Goal: Task Accomplishment & Management: Use online tool/utility

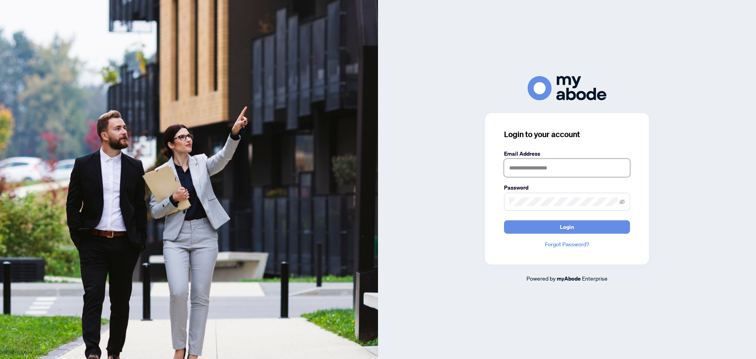
click at [526, 168] on input "text" at bounding box center [567, 168] width 126 height 18
type input "**********"
click at [541, 193] on span at bounding box center [567, 201] width 126 height 18
click at [573, 223] on span "Login" at bounding box center [567, 226] width 14 height 13
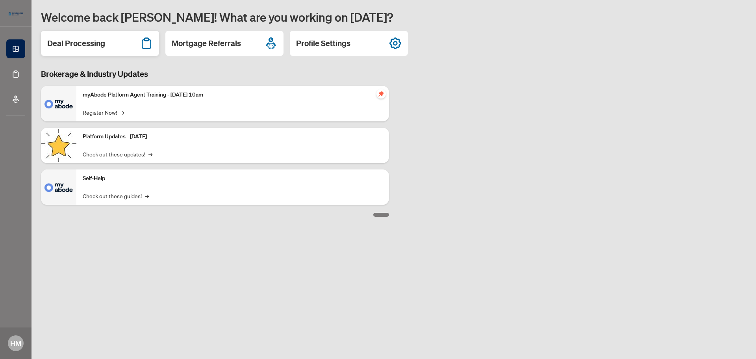
click at [87, 39] on h2 "Deal Processing" at bounding box center [76, 43] width 58 height 11
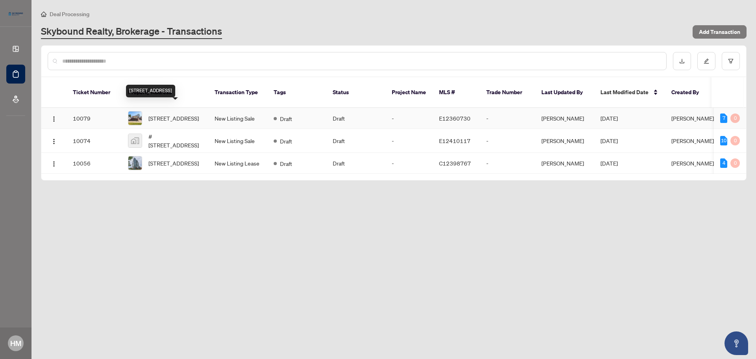
click at [165, 114] on span "[STREET_ADDRESS]" at bounding box center [173, 118] width 50 height 9
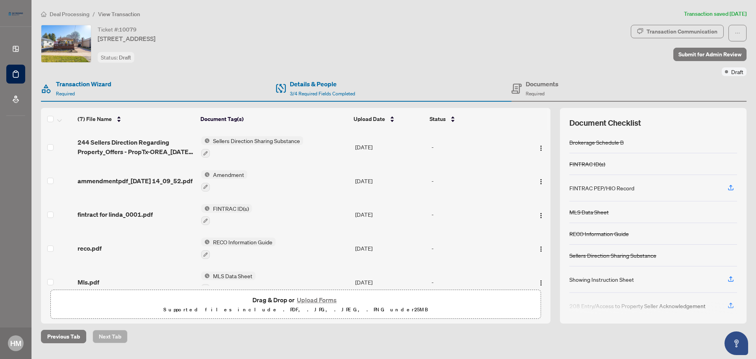
click at [319, 296] on button "Upload Forms" at bounding box center [316, 299] width 44 height 10
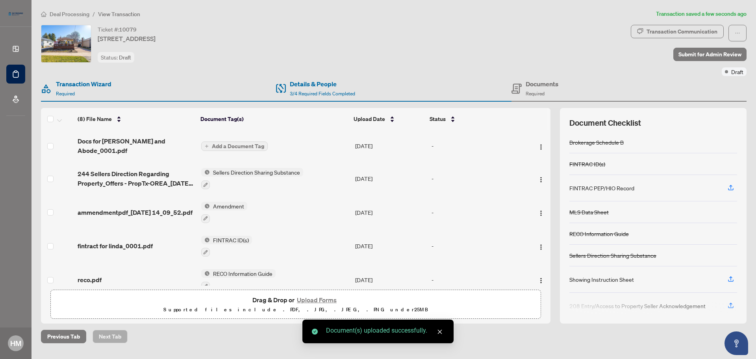
click at [250, 143] on span "Add a Document Tag" at bounding box center [238, 146] width 52 height 6
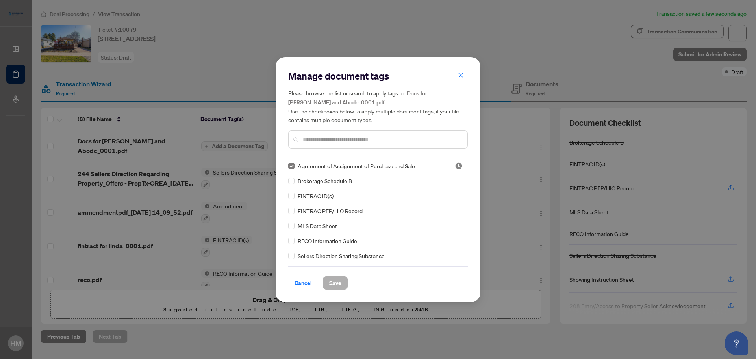
click at [334, 282] on span "Save" at bounding box center [335, 282] width 12 height 13
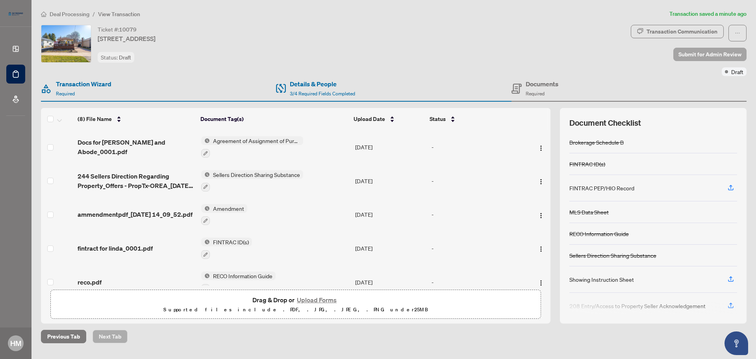
click at [723, 50] on span "Submit for Admin Review" at bounding box center [709, 54] width 63 height 13
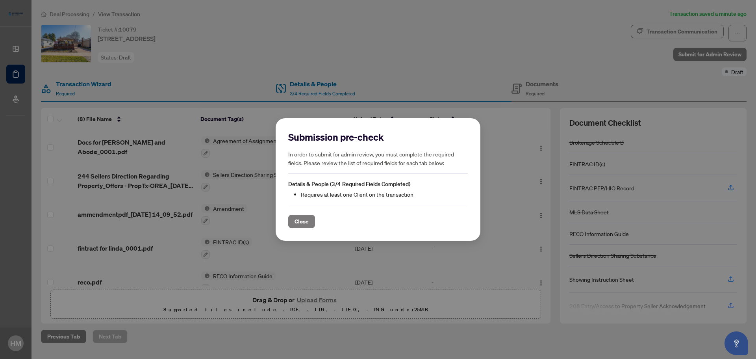
click at [311, 187] on span "Details & People (3/4 Required Fields Completed)" at bounding box center [349, 183] width 122 height 7
click at [300, 222] on span "Close" at bounding box center [301, 221] width 14 height 13
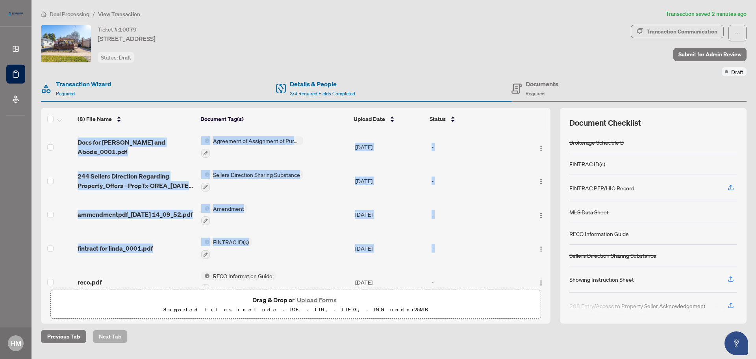
drag, startPoint x: 550, startPoint y: 155, endPoint x: 546, endPoint y: 237, distance: 82.0
click at [546, 237] on div "(8) File Name Document Tag(s) Upload Date Status Docs for [PERSON_NAME] and Abo…" at bounding box center [393, 215] width 705 height 215
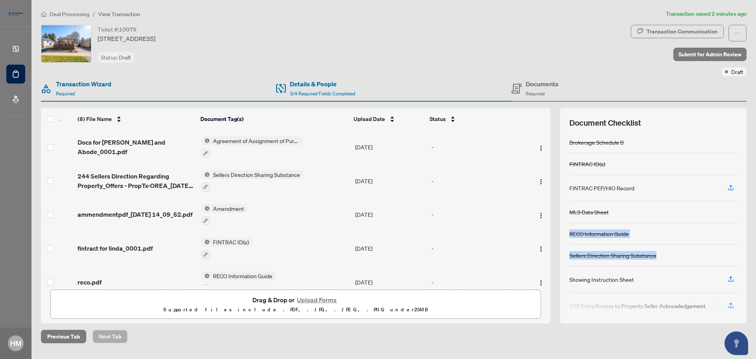
drag, startPoint x: 748, startPoint y: 233, endPoint x: 735, endPoint y: 263, distance: 32.8
click at [735, 263] on main "Deal Processing / View Transaction Transaction saved 2 minutes ago Ticket #: [S…" at bounding box center [393, 179] width 724 height 359
